Goal: Navigation & Orientation: Find specific page/section

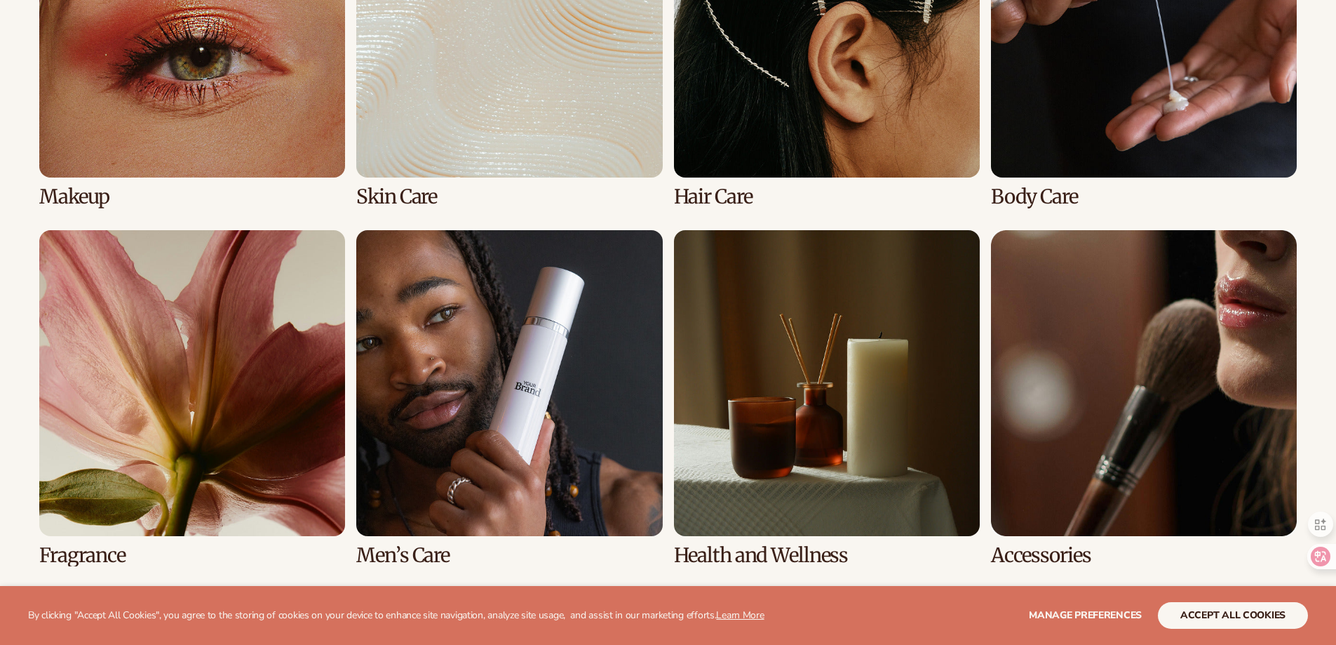
scroll to position [1263, 0]
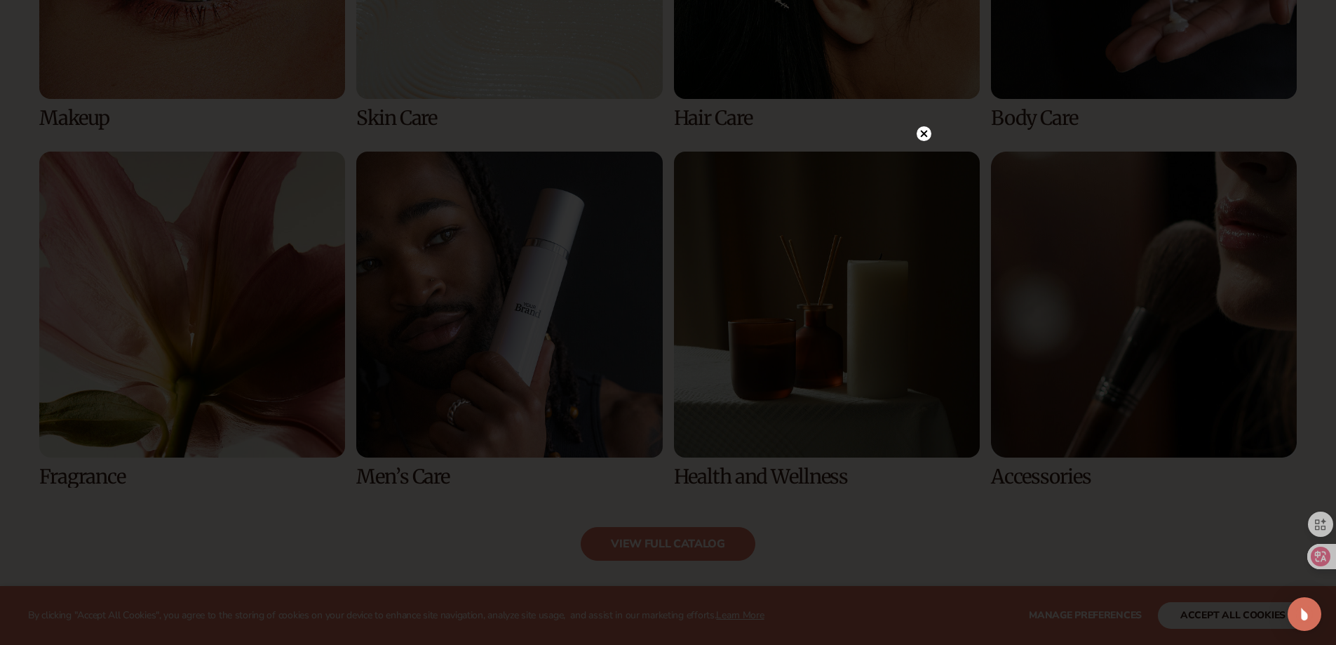
click at [927, 137] on circle at bounding box center [924, 133] width 15 height 15
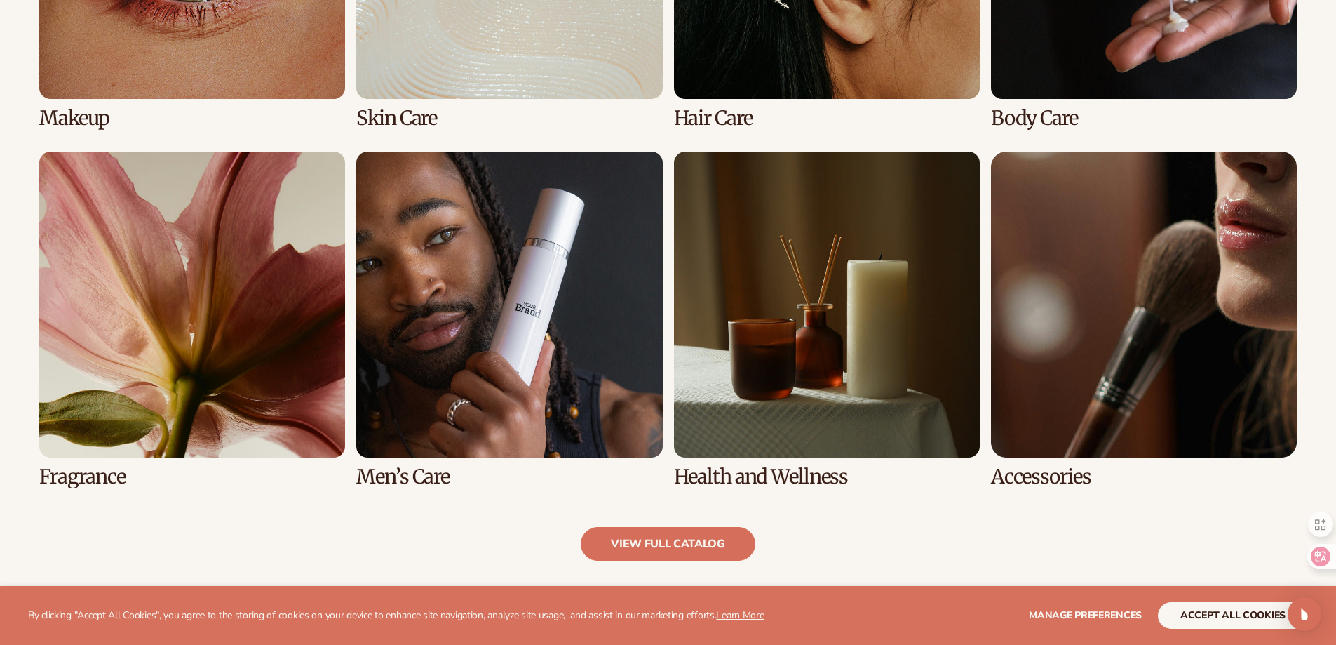
click at [1051, 477] on link "8 / 8" at bounding box center [1144, 320] width 306 height 336
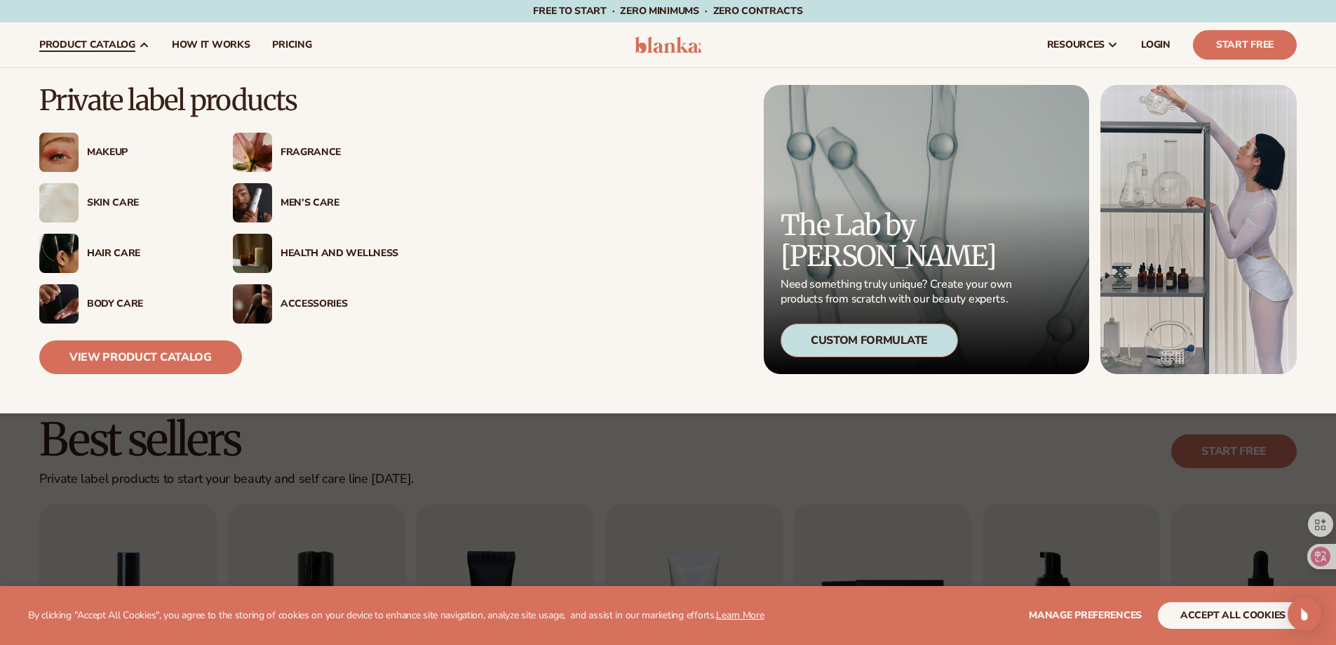
click at [301, 304] on div "Accessories" at bounding box center [340, 304] width 118 height 12
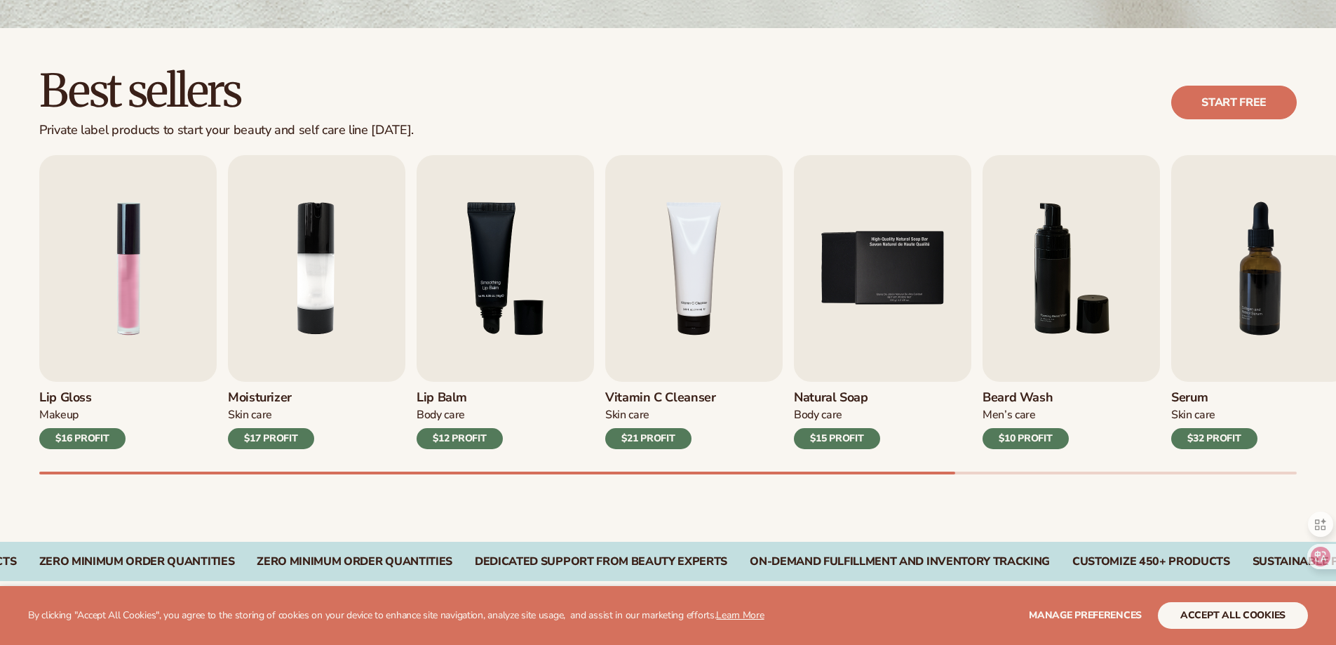
scroll to position [351, 0]
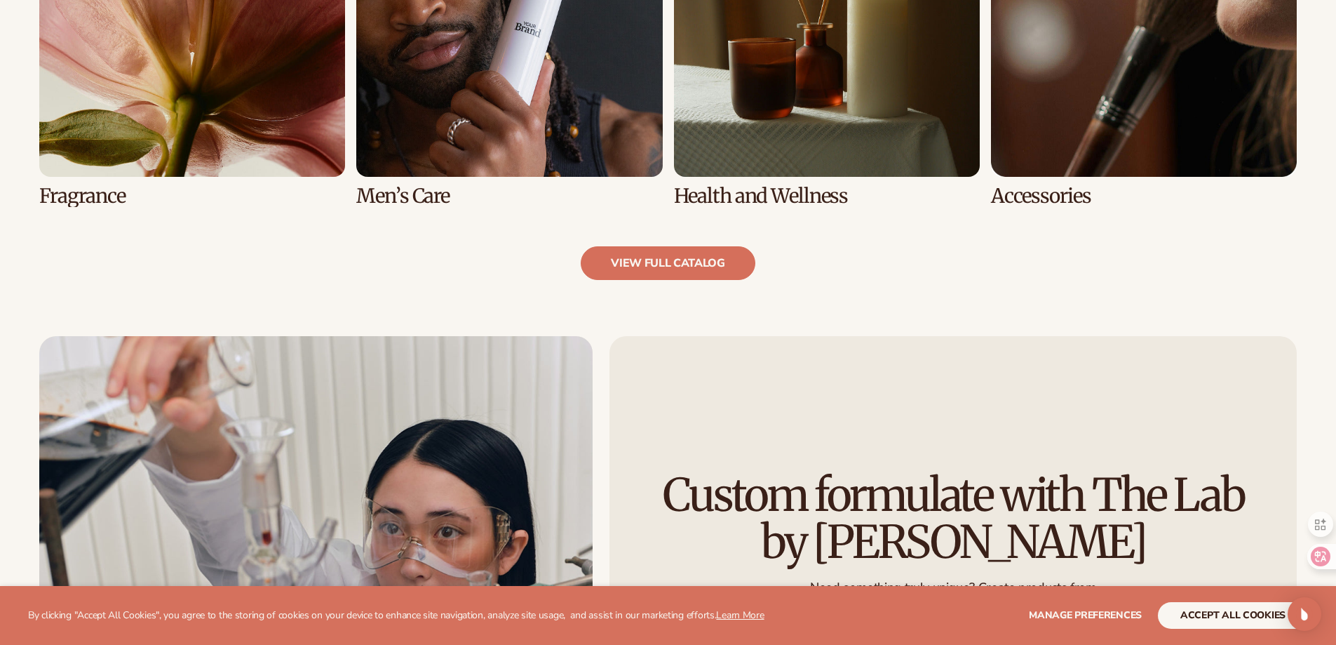
click at [1132, 59] on link "8 / 8" at bounding box center [1144, 39] width 306 height 336
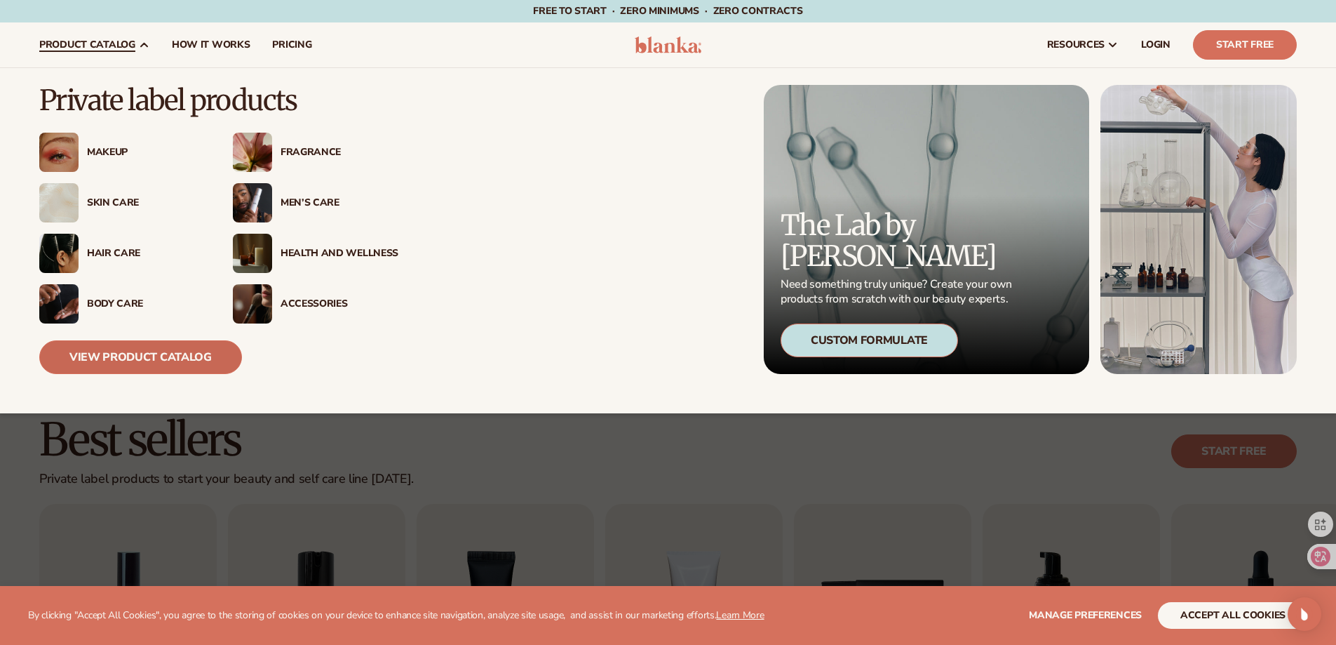
click at [172, 363] on link "View Product Catalog" at bounding box center [140, 357] width 203 height 34
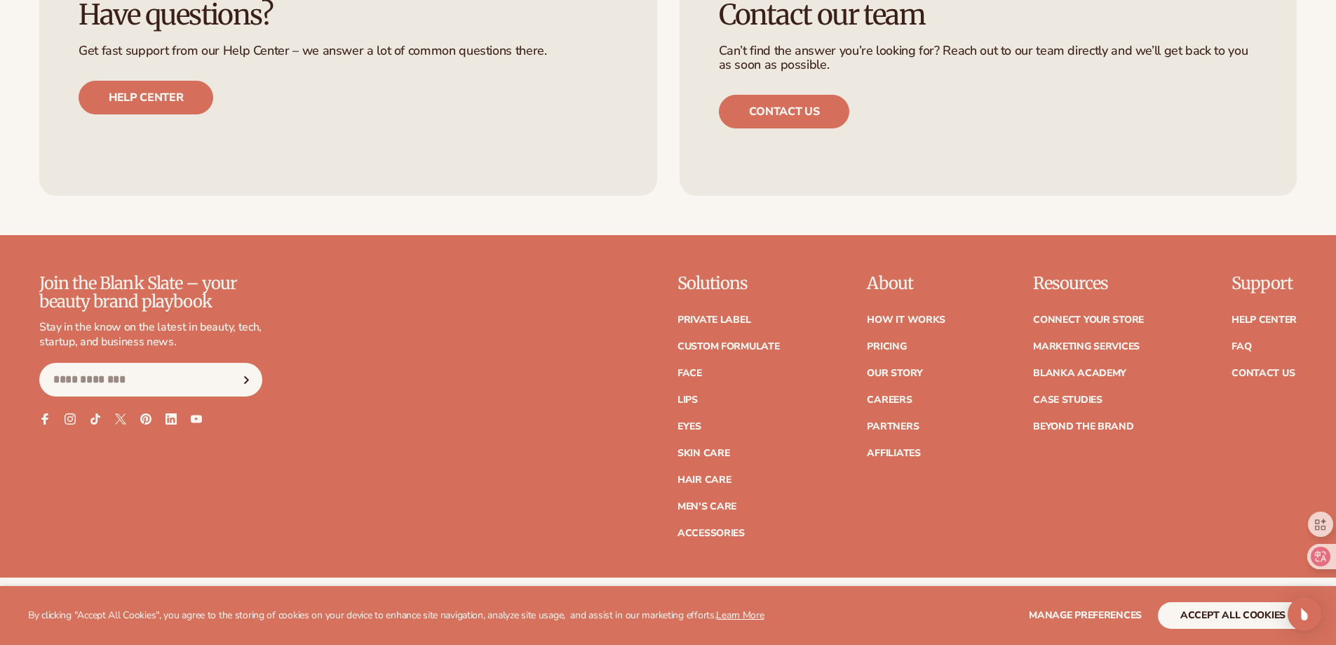
scroll to position [2794, 0]
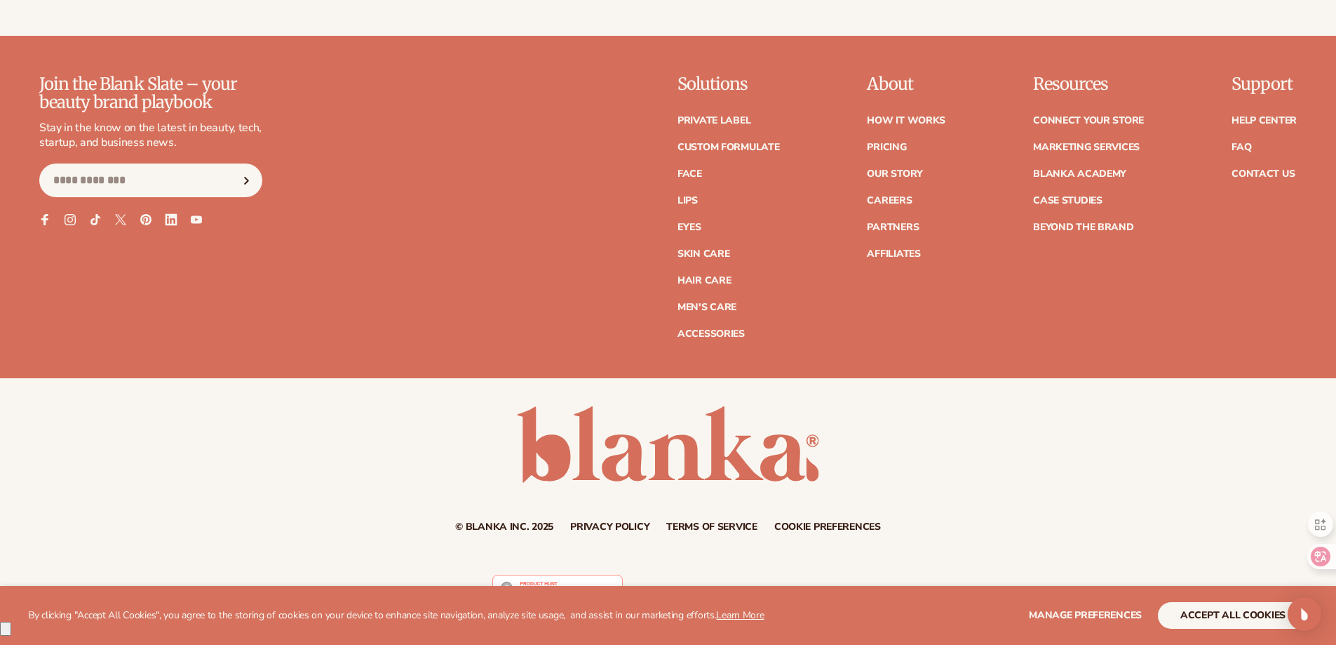
click at [171, 226] on icon at bounding box center [171, 220] width 12 height 12
